Goal: Task Accomplishment & Management: Complete application form

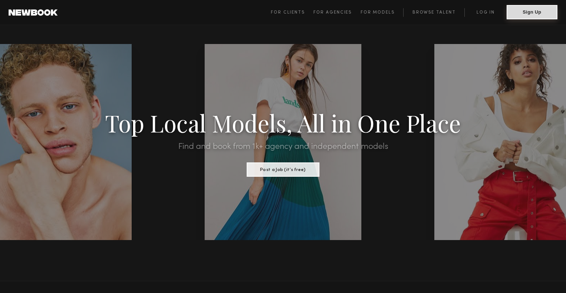
click at [526, 11] on button "Sign Up" at bounding box center [531, 12] width 51 height 14
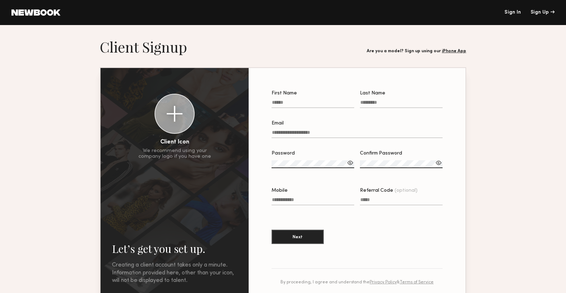
click at [303, 106] on input "First Name" at bounding box center [312, 104] width 83 height 8
type input "***"
type input "*****"
type input "**********"
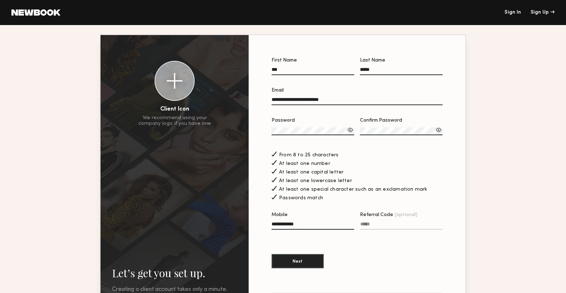
scroll to position [36, 0]
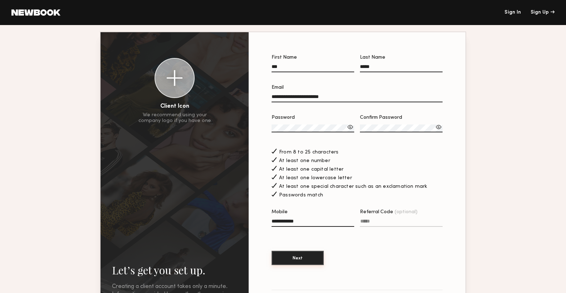
click at [303, 256] on button "Next" at bounding box center [297, 258] width 52 height 14
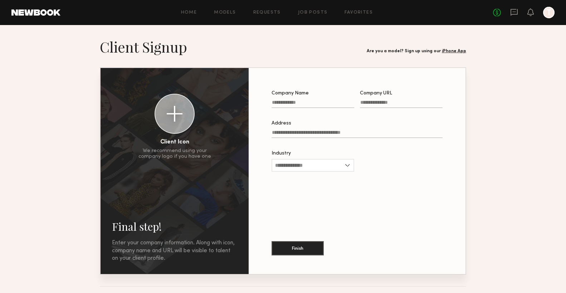
click at [328, 106] on input "Company Name" at bounding box center [312, 104] width 83 height 8
type input "**********"
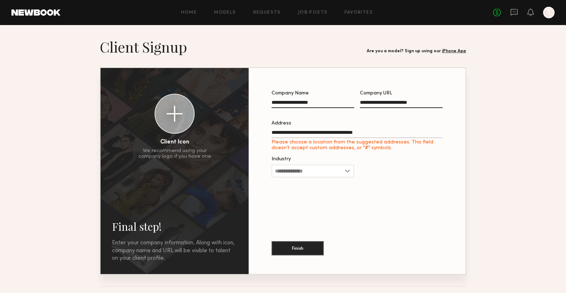
type input "**********"
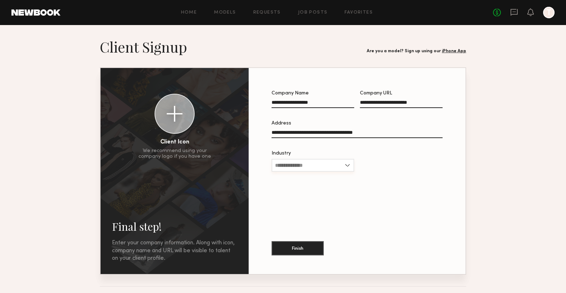
click at [319, 167] on input "Industry" at bounding box center [312, 165] width 83 height 13
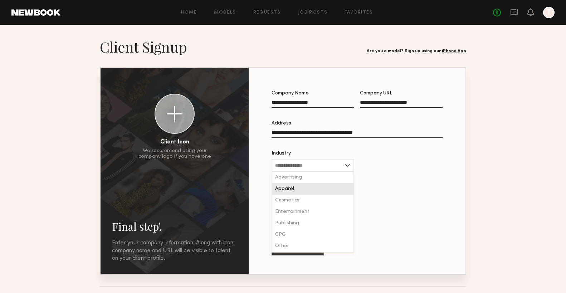
click at [314, 190] on div "Apparel" at bounding box center [312, 188] width 81 height 11
type input "*******"
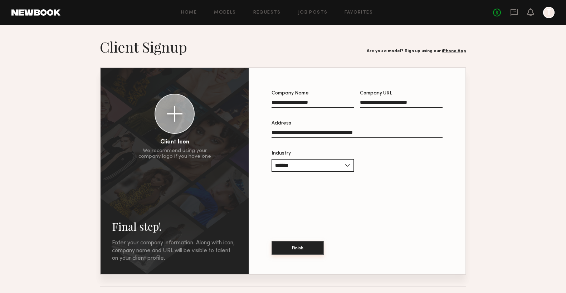
click at [302, 247] on button "Finish" at bounding box center [297, 248] width 52 height 14
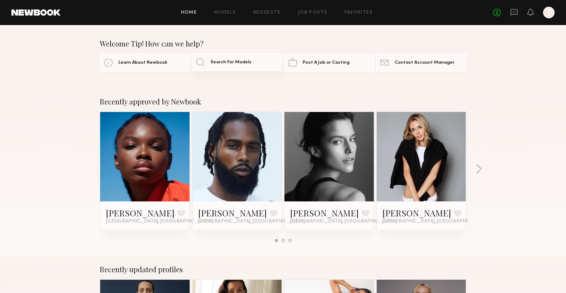
click at [234, 64] on span "Search For Models" at bounding box center [230, 62] width 41 height 5
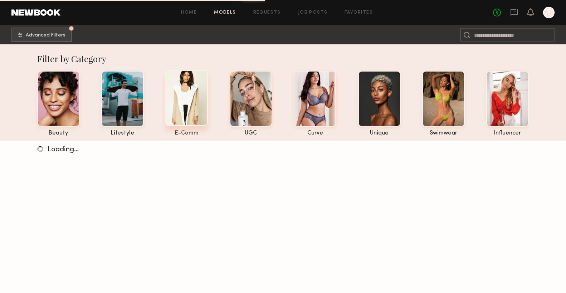
click at [184, 89] on div at bounding box center [186, 98] width 43 height 56
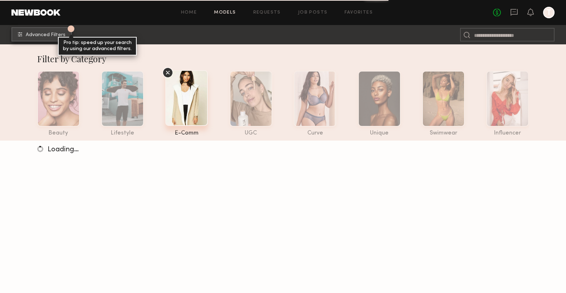
click at [59, 35] on span "Advanced Filters" at bounding box center [46, 35] width 40 height 5
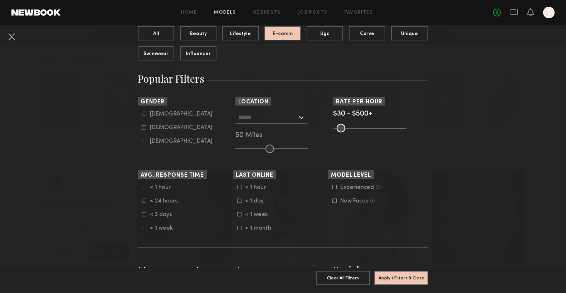
scroll to position [84, 0]
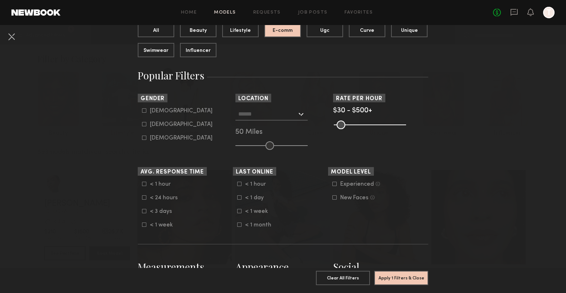
click at [299, 113] on div at bounding box center [271, 114] width 72 height 13
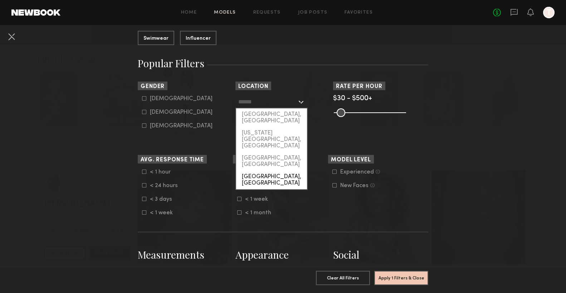
scroll to position [65, 0]
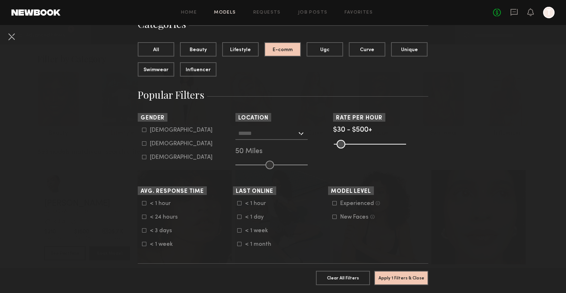
scroll to position [0, 0]
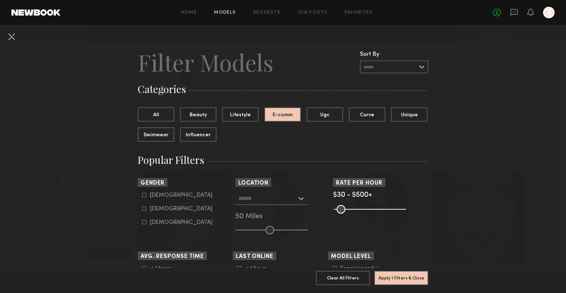
click at [388, 67] on input "text" at bounding box center [394, 66] width 68 height 13
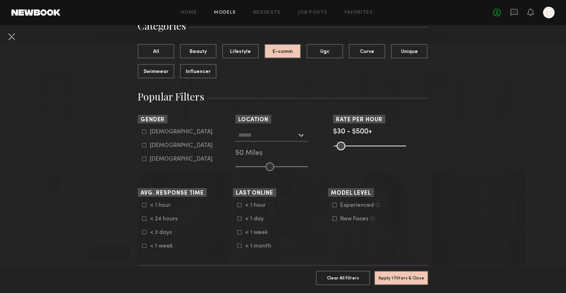
scroll to position [108, 0]
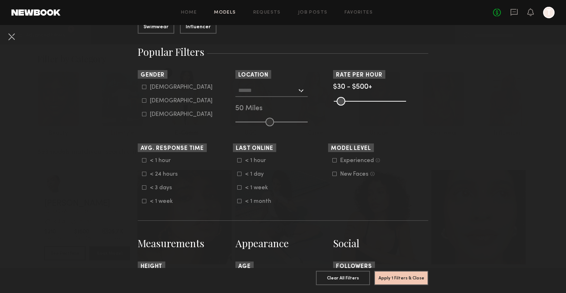
click at [260, 92] on input "text" at bounding box center [267, 90] width 59 height 12
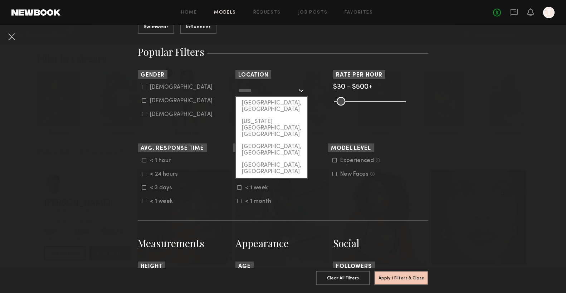
click at [310, 180] on form "< 1 hour < 1 day < 1 week < 1 month" at bounding box center [282, 180] width 91 height 47
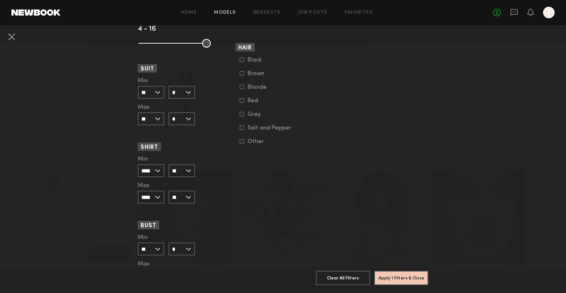
scroll to position [654, 0]
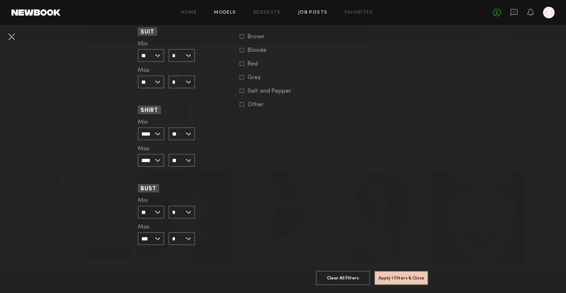
click at [305, 14] on link "Job Posts" at bounding box center [313, 12] width 30 height 5
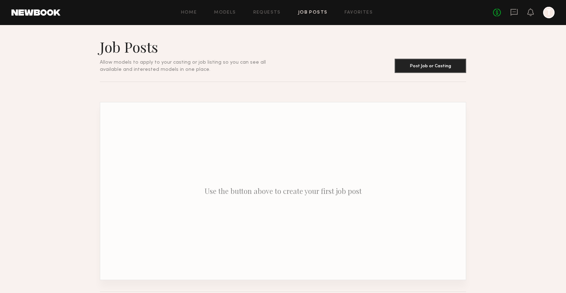
click at [192, 17] on div "Home Models Requests Job Posts Favorites Sign Out No fees up to $5,000 T" at bounding box center [307, 12] width 494 height 11
click at [191, 13] on link "Home" at bounding box center [189, 12] width 16 height 5
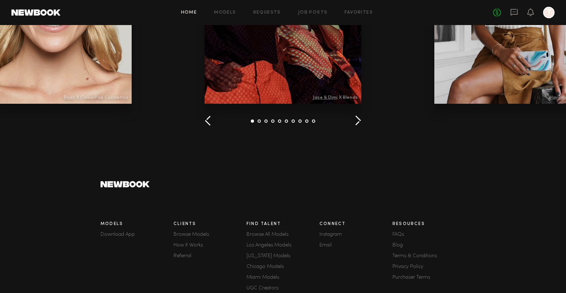
scroll to position [837, 0]
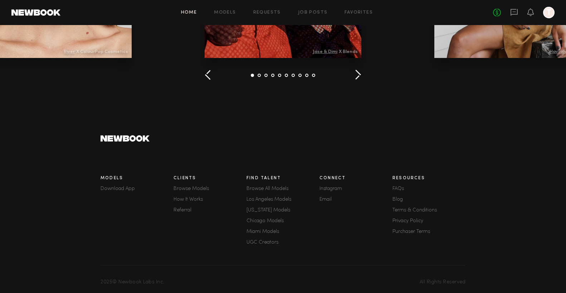
click at [268, 186] on link "Browse All Models" at bounding box center [282, 188] width 73 height 5
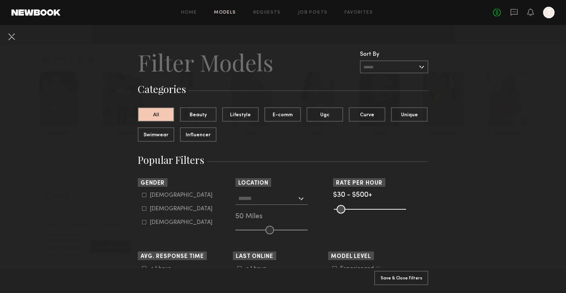
scroll to position [64, 0]
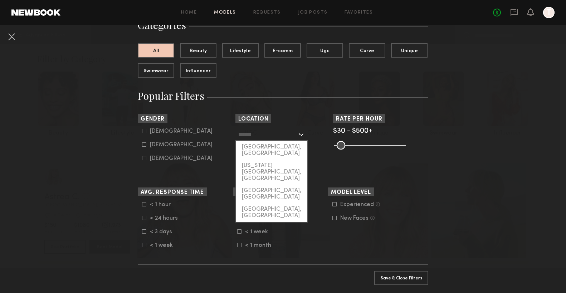
click at [285, 133] on input "text" at bounding box center [267, 134] width 59 height 12
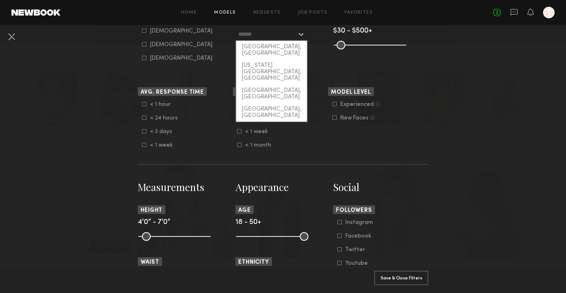
scroll to position [0, 0]
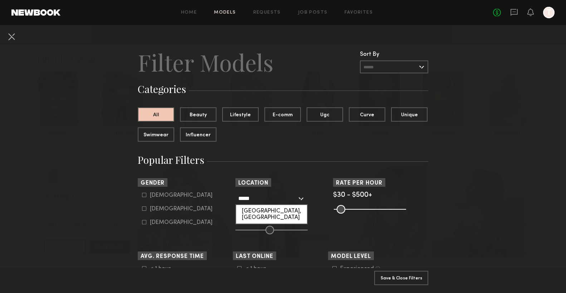
click at [271, 210] on div "[GEOGRAPHIC_DATA], [GEOGRAPHIC_DATA]" at bounding box center [271, 214] width 71 height 19
type input "**********"
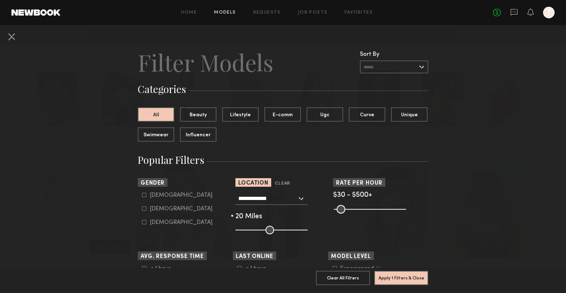
drag, startPoint x: 268, startPoint y: 231, endPoint x: 250, endPoint y: 229, distance: 18.0
type input "**"
click at [250, 229] on input "range" at bounding box center [271, 230] width 72 height 9
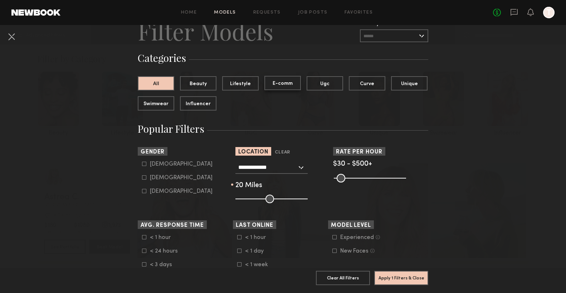
click at [286, 89] on button "E-comm" at bounding box center [282, 83] width 36 height 14
click at [393, 274] on button "Apply 2 Filters & Close" at bounding box center [401, 277] width 54 height 14
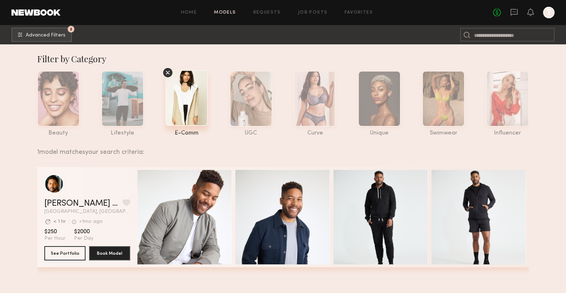
click at [168, 72] on icon at bounding box center [167, 72] width 11 height 11
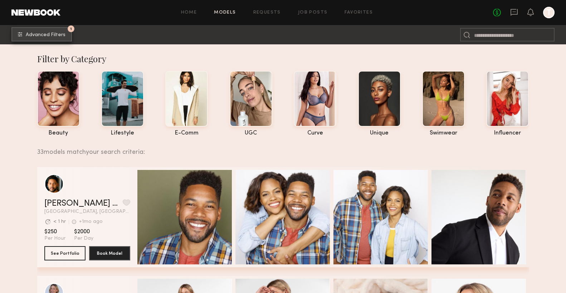
click at [63, 34] on span "Advanced Filters" at bounding box center [46, 35] width 40 height 5
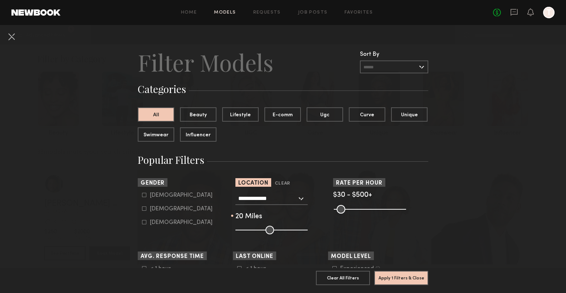
click at [258, 227] on input "range" at bounding box center [271, 230] width 72 height 9
type input "**"
click at [268, 228] on input "range" at bounding box center [271, 230] width 72 height 9
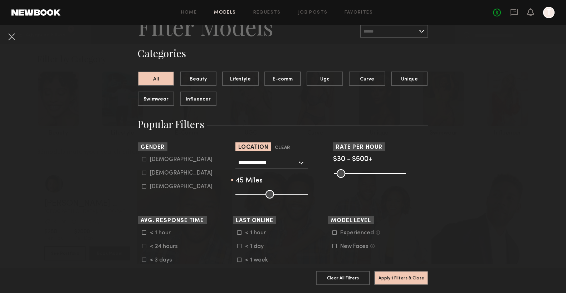
scroll to position [36, 0]
click at [411, 275] on button "Apply 1 Filters & Close" at bounding box center [401, 277] width 54 height 14
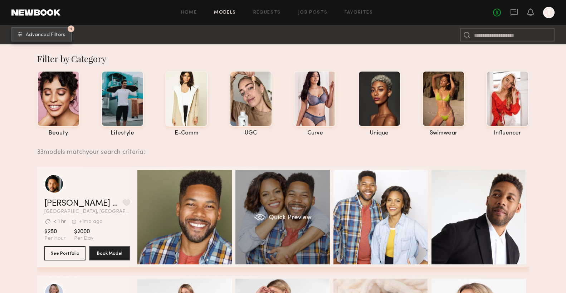
scroll to position [0, 0]
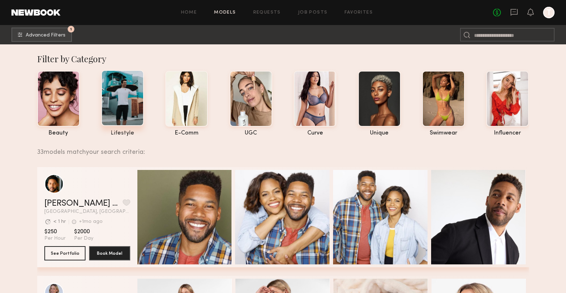
click at [124, 98] on div at bounding box center [122, 98] width 43 height 56
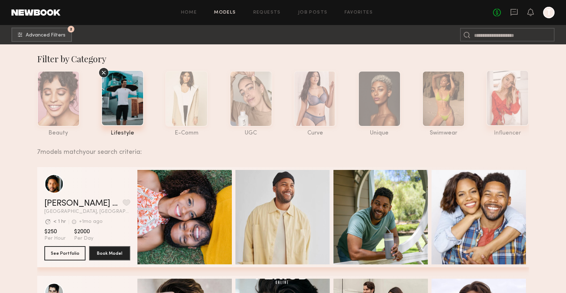
click at [526, 95] on div at bounding box center [507, 98] width 43 height 56
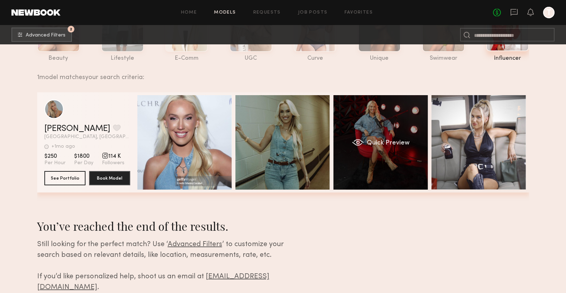
scroll to position [81, 0]
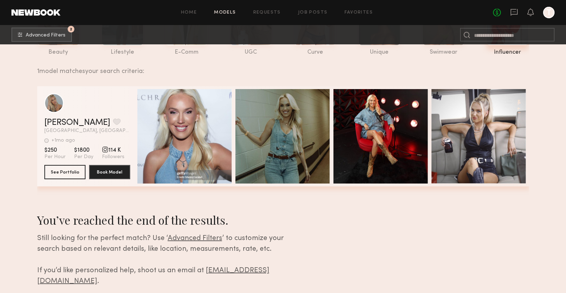
click at [115, 152] on span "114 K" at bounding box center [113, 150] width 23 height 7
click at [105, 152] on div "grid" at bounding box center [105, 149] width 6 height 6
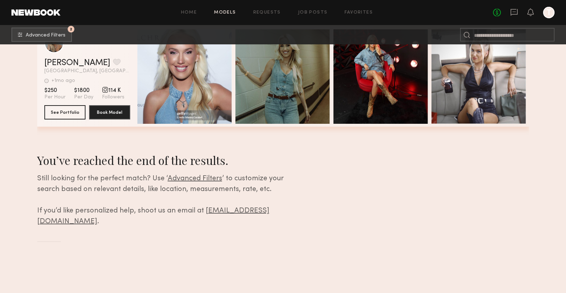
scroll to position [0, 0]
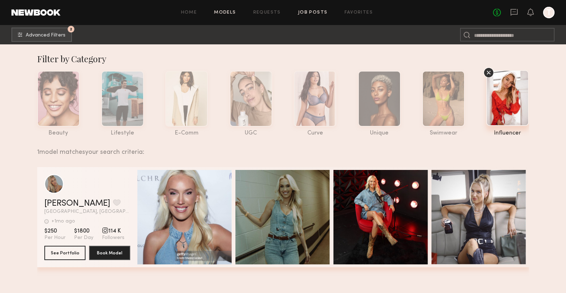
click at [318, 12] on link "Job Posts" at bounding box center [313, 12] width 30 height 5
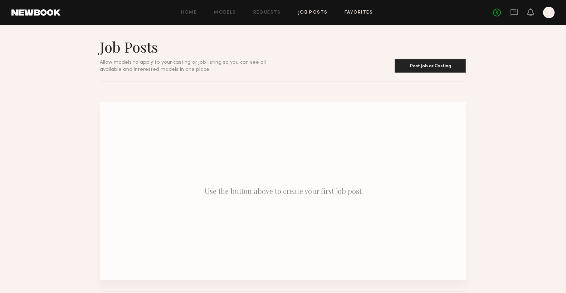
click at [345, 12] on link "Favorites" at bounding box center [358, 12] width 28 height 5
